Goal: Task Accomplishment & Management: Use online tool/utility

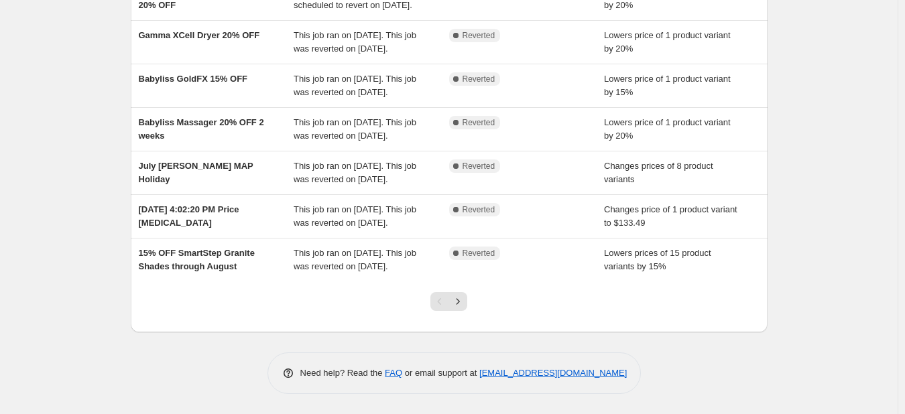
scroll to position [370, 0]
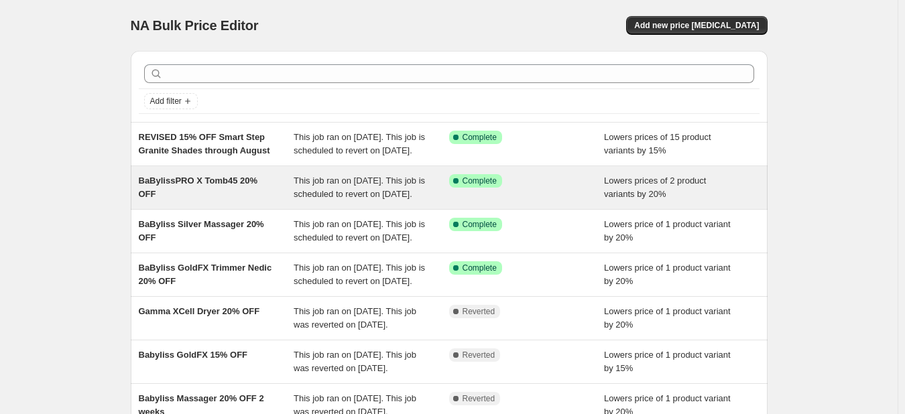
drag, startPoint x: 130, startPoint y: 190, endPoint x: 360, endPoint y: 222, distance: 232.1
click at [360, 222] on div "Add filter REVISED 15% OFF Smart Step Granite Shades through August This job ra…" at bounding box center [444, 324] width 648 height 568
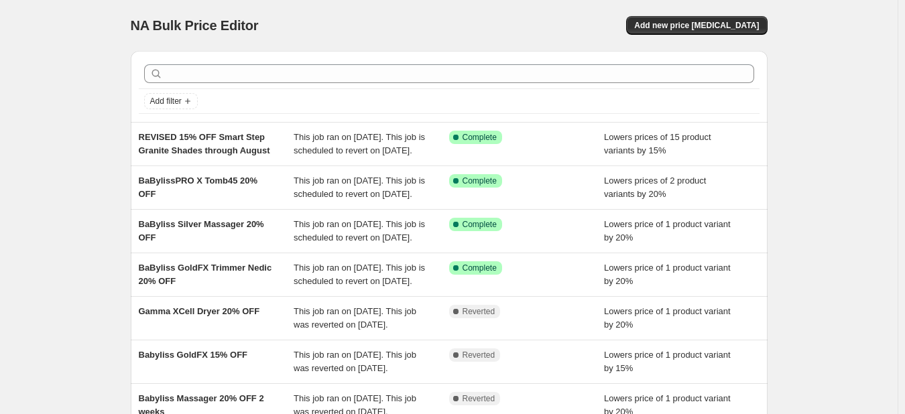
copy div "BaBylissPRO X Tomb45 20% OFF This job ran on August 20, 2025. This job is sched…"
